Goal: Check status

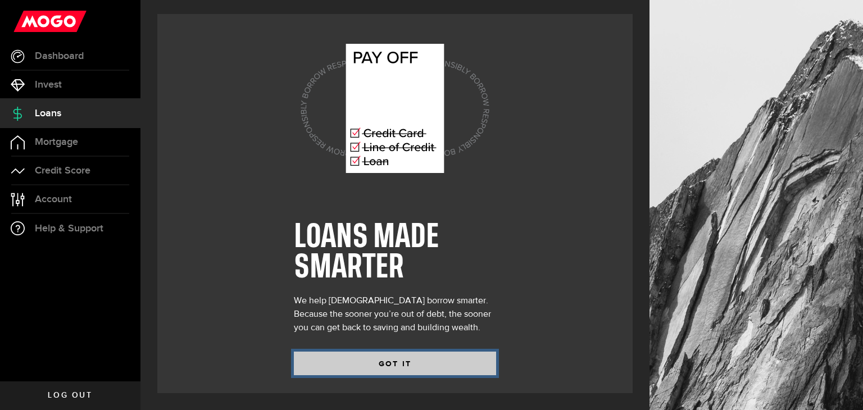
click at [383, 362] on button "GOT IT" at bounding box center [395, 364] width 202 height 24
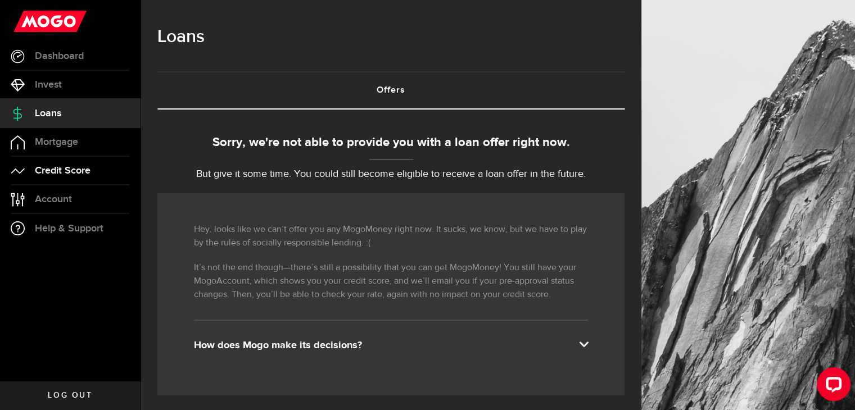
click at [62, 170] on span "Credit Score" at bounding box center [63, 171] width 56 height 10
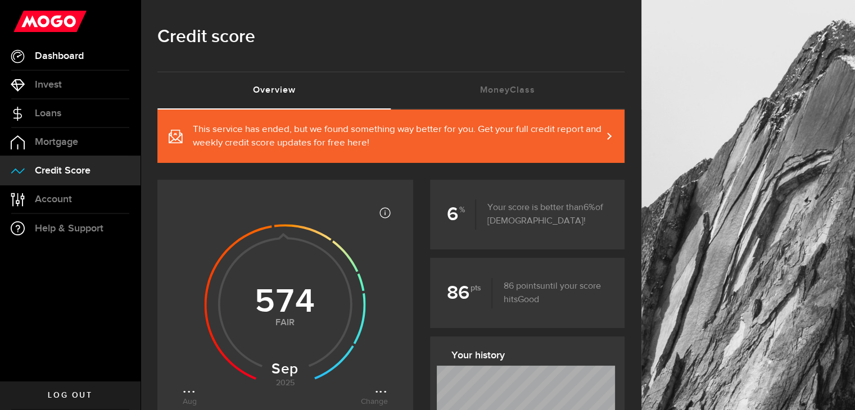
click at [67, 55] on span "Dashboard" at bounding box center [59, 56] width 49 height 10
